Goal: Register for event/course

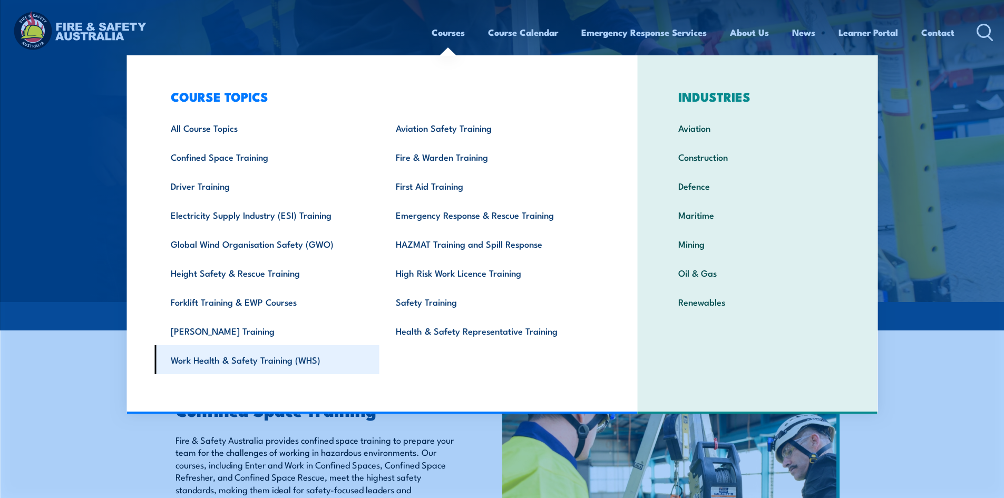
click at [322, 365] on link "Work Health & Safety Training (WHS)" at bounding box center [266, 359] width 225 height 29
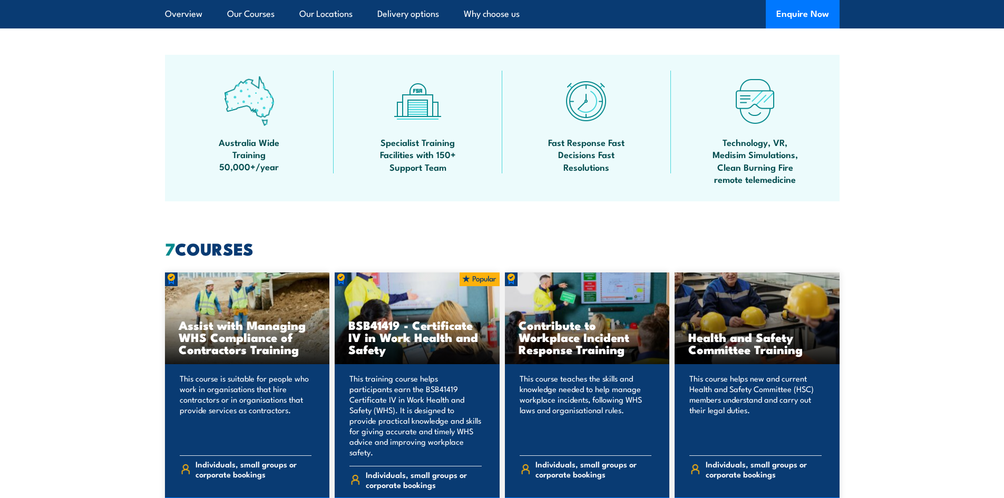
scroll to position [685, 0]
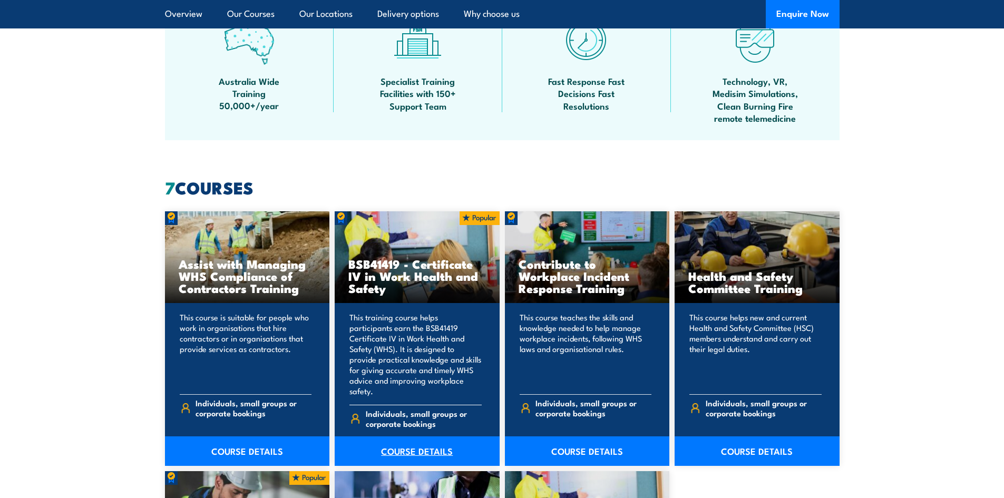
click at [442, 445] on link "COURSE DETAILS" at bounding box center [417, 450] width 165 height 29
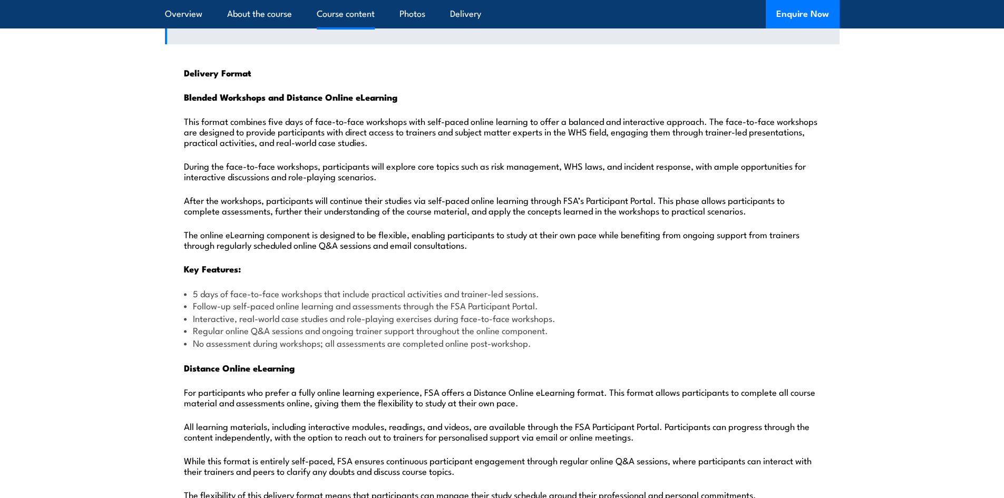
scroll to position [948, 0]
